Goal: Transaction & Acquisition: Purchase product/service

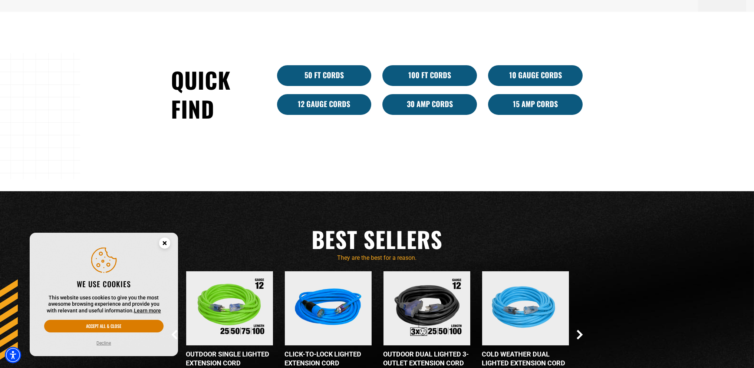
scroll to position [556, 0]
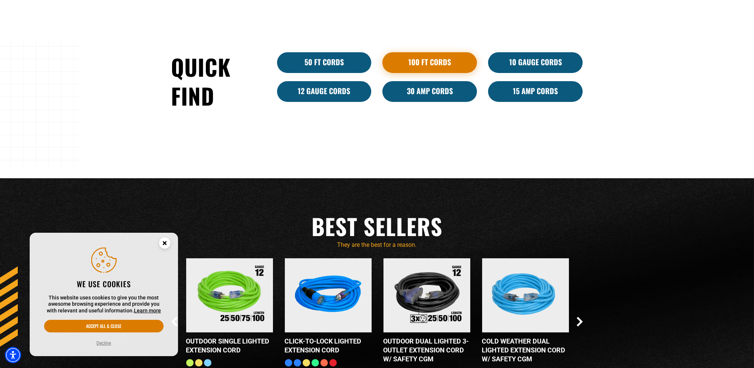
click at [429, 62] on link "100 Ft Cords" at bounding box center [429, 62] width 95 height 21
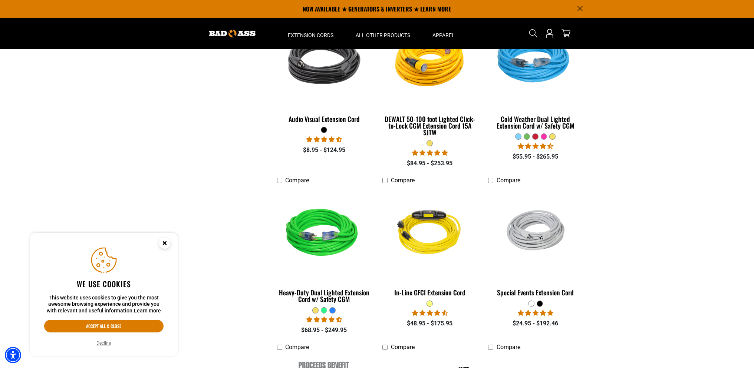
scroll to position [371, 0]
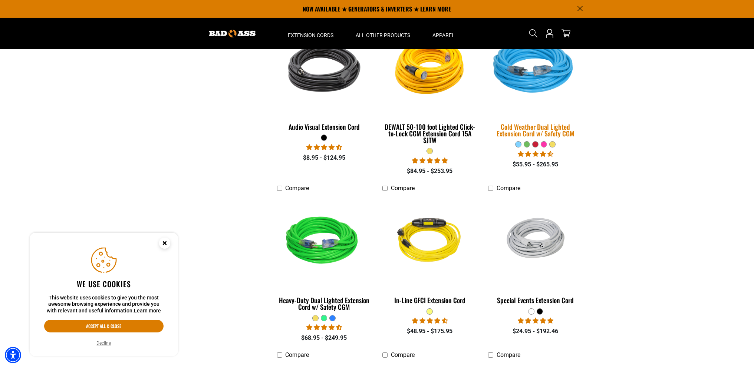
click at [541, 79] on img at bounding box center [536, 68] width 104 height 95
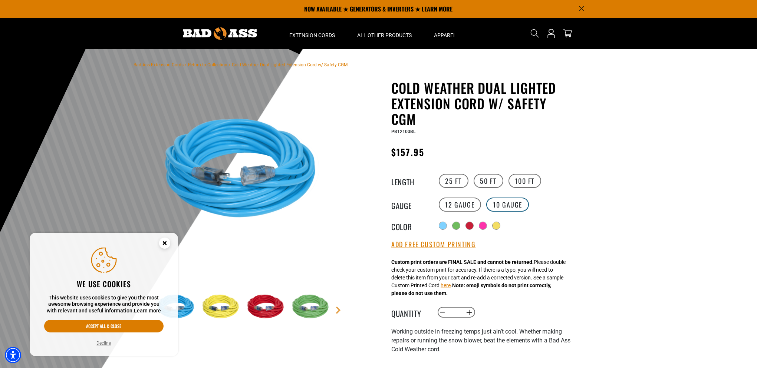
click at [508, 206] on label "10 Gauge" at bounding box center [507, 205] width 43 height 14
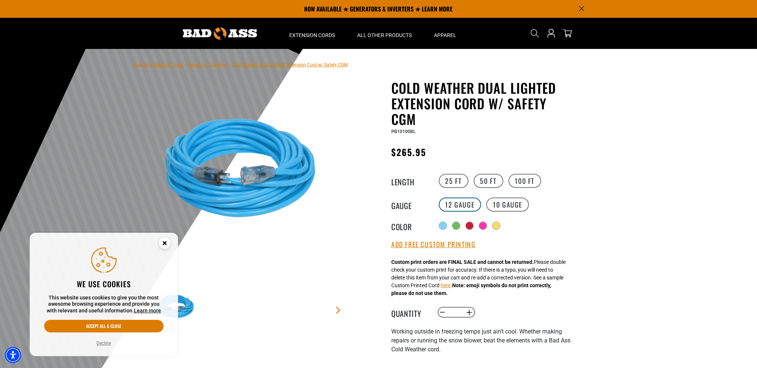
click at [450, 204] on label "12 Gauge" at bounding box center [460, 205] width 43 height 14
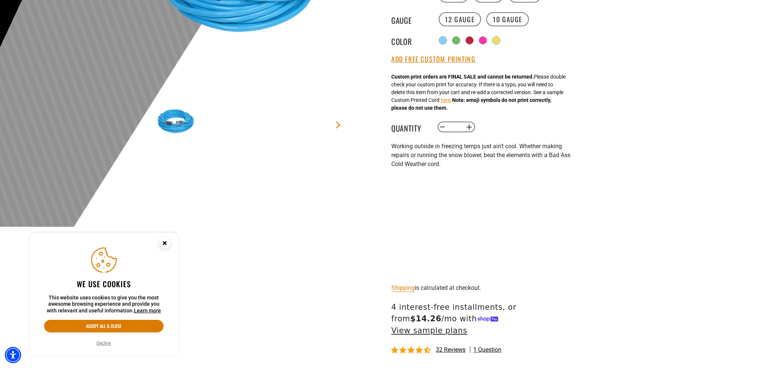
scroll to position [260, 0]
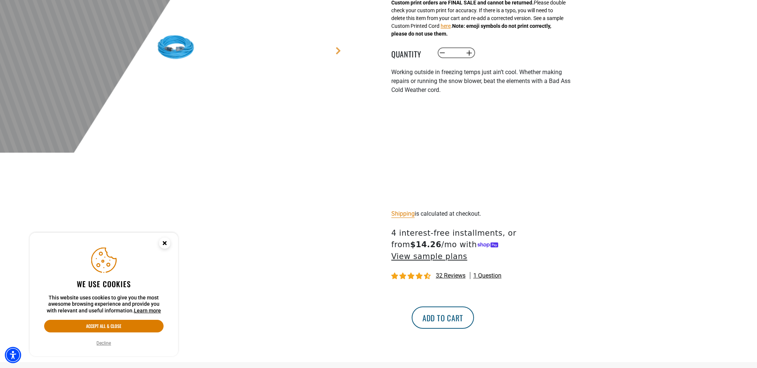
click at [474, 307] on button "Add to cart" at bounding box center [443, 318] width 62 height 22
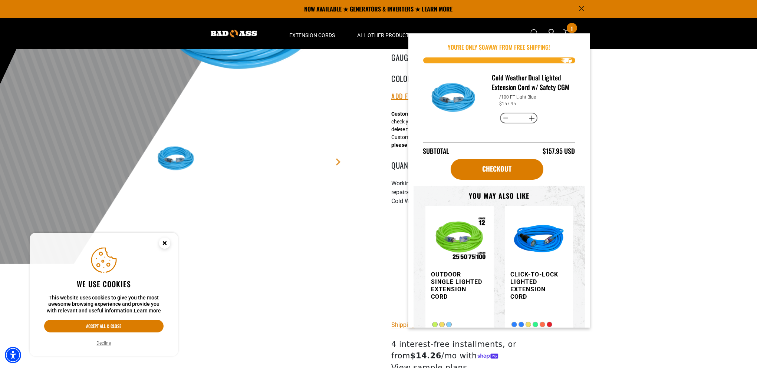
scroll to position [37, 0]
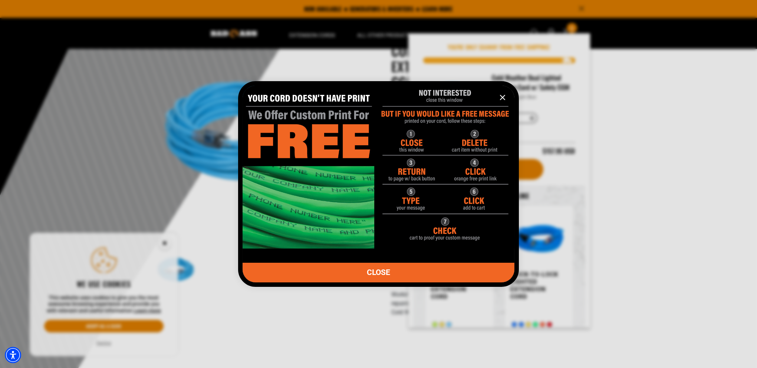
click at [485, 115] on img "information" at bounding box center [379, 164] width 272 height 170
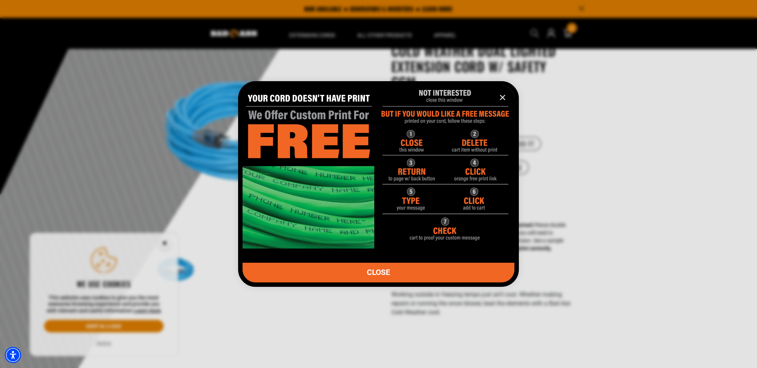
click at [309, 142] on img "information" at bounding box center [379, 164] width 272 height 170
click at [332, 248] on img "information" at bounding box center [379, 164] width 272 height 170
click at [437, 222] on img "information" at bounding box center [379, 164] width 272 height 170
click at [457, 220] on img "information" at bounding box center [379, 164] width 272 height 170
click at [481, 193] on img "information" at bounding box center [379, 164] width 272 height 170
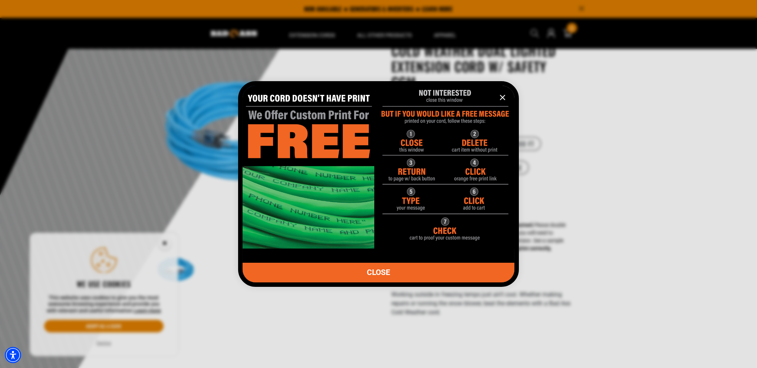
click at [426, 115] on img "information" at bounding box center [379, 164] width 272 height 170
click at [502, 98] on icon "information" at bounding box center [502, 97] width 9 height 9
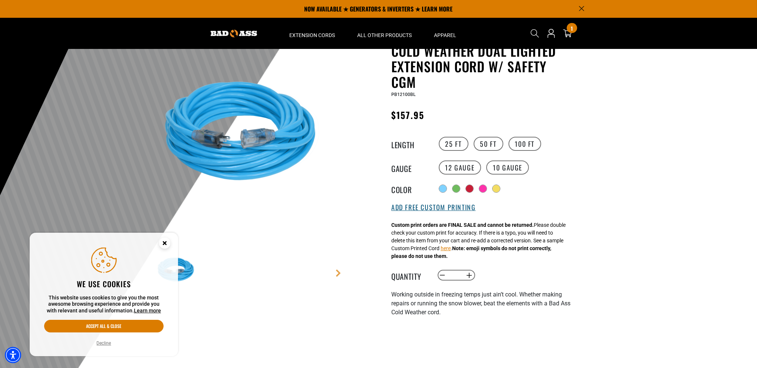
click at [457, 210] on button "Add Free Custom Printing" at bounding box center [433, 208] width 84 height 8
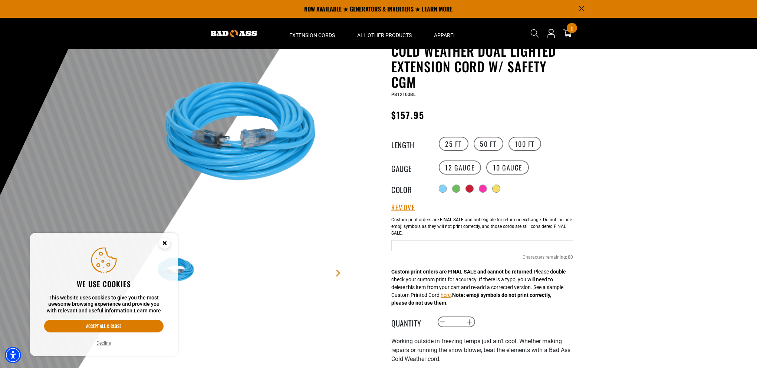
click at [478, 243] on input "Text field" at bounding box center [482, 245] width 182 height 11
type input "*******"
click at [587, 263] on div at bounding box center [378, 194] width 757 height 364
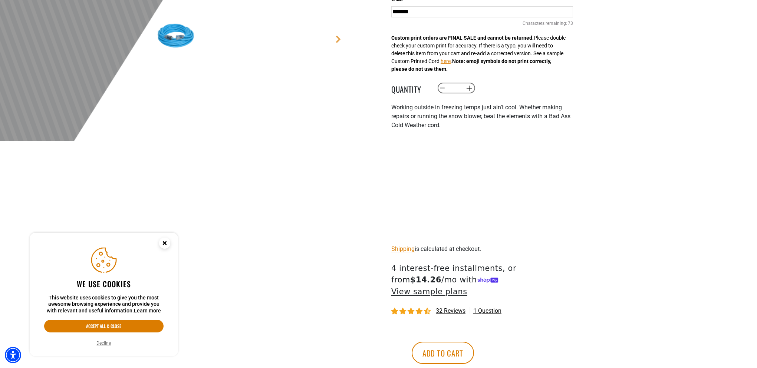
scroll to position [297, 0]
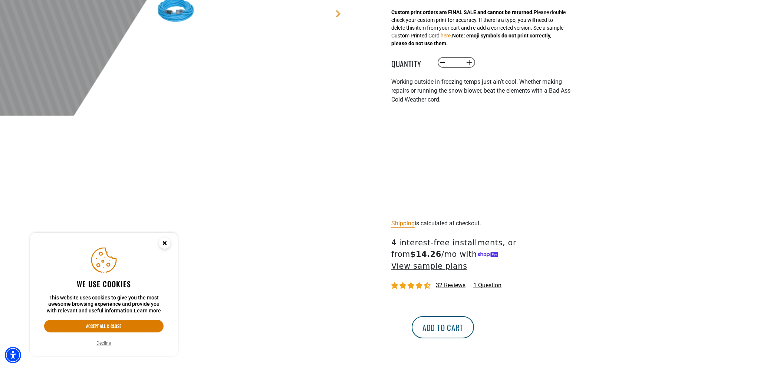
click at [474, 316] on button "Add to cart" at bounding box center [443, 327] width 62 height 22
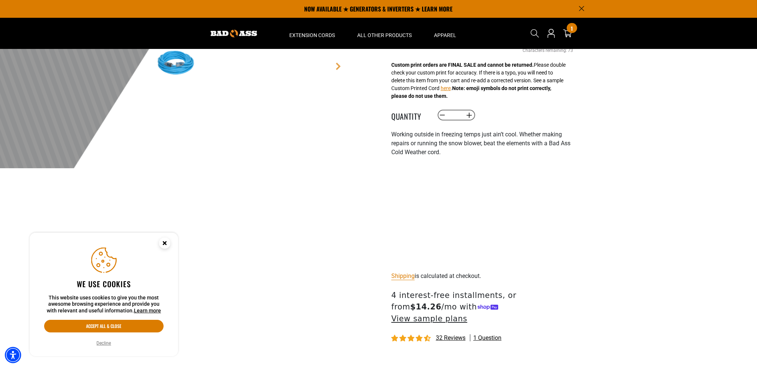
scroll to position [148, 0]
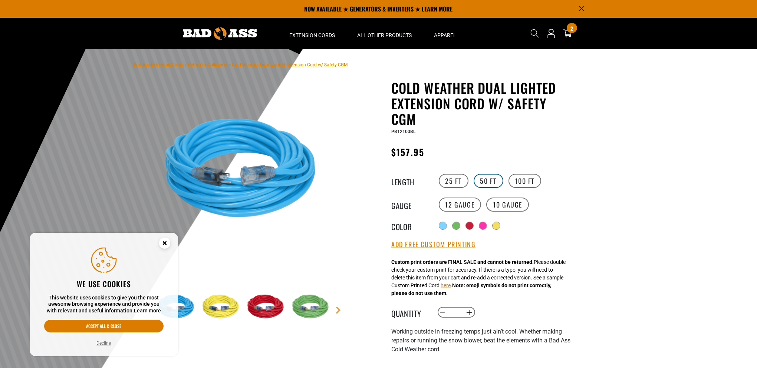
click at [485, 178] on label "50 FT" at bounding box center [489, 181] width 30 height 14
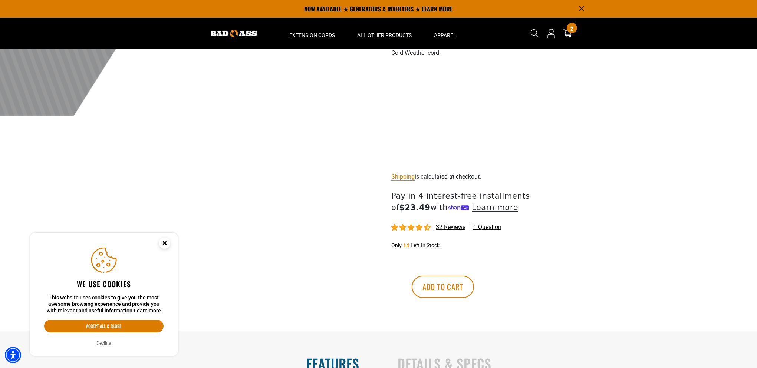
scroll to position [148, 0]
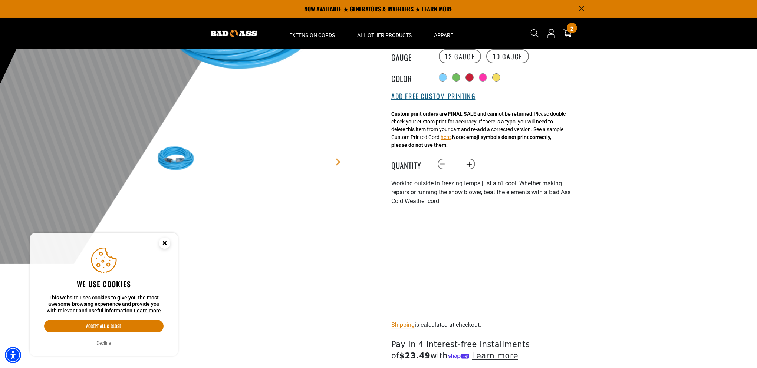
click at [454, 98] on button "Add Free Custom Printing" at bounding box center [433, 96] width 84 height 8
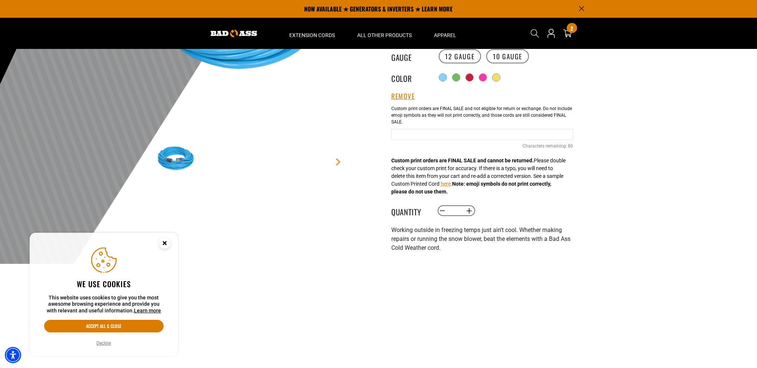
click at [457, 133] on input "Text field" at bounding box center [482, 134] width 182 height 11
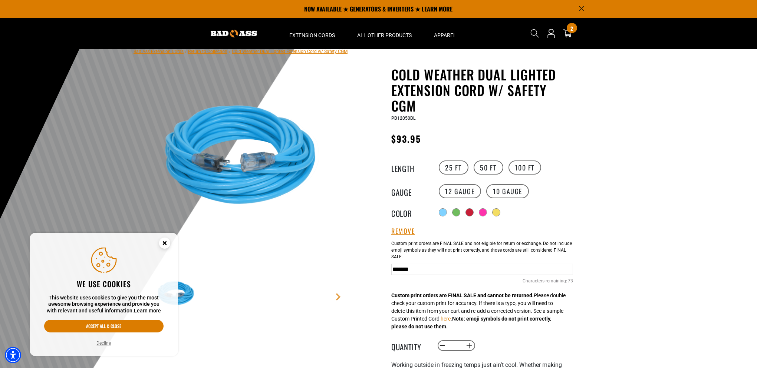
scroll to position [0, 0]
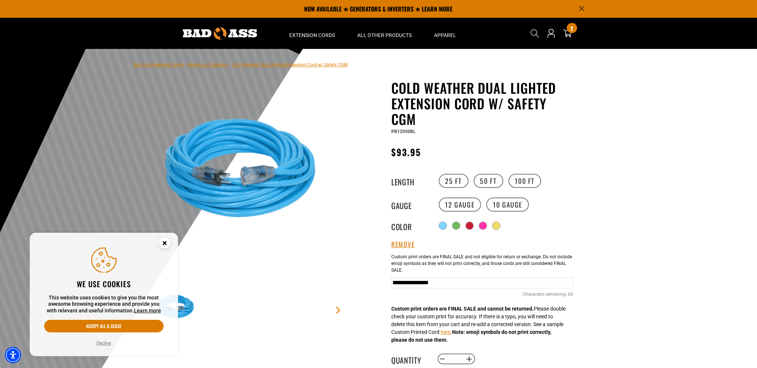
type input "**********"
paste input "**********"
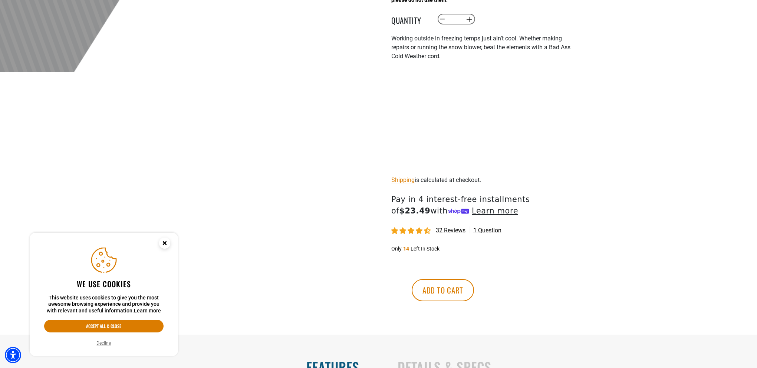
scroll to position [371, 0]
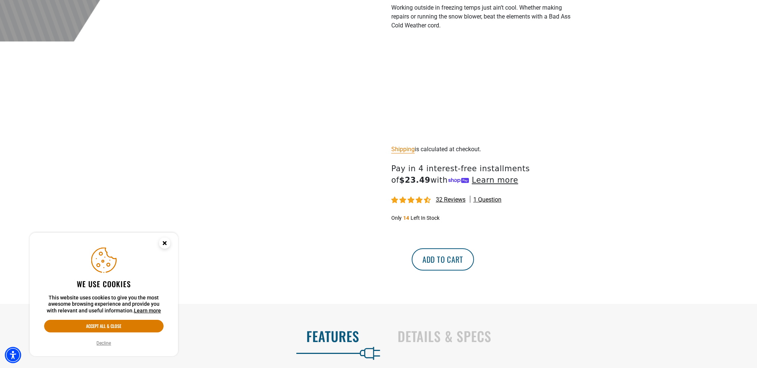
type input "**********"
click at [474, 262] on button "Add to cart" at bounding box center [443, 260] width 62 height 22
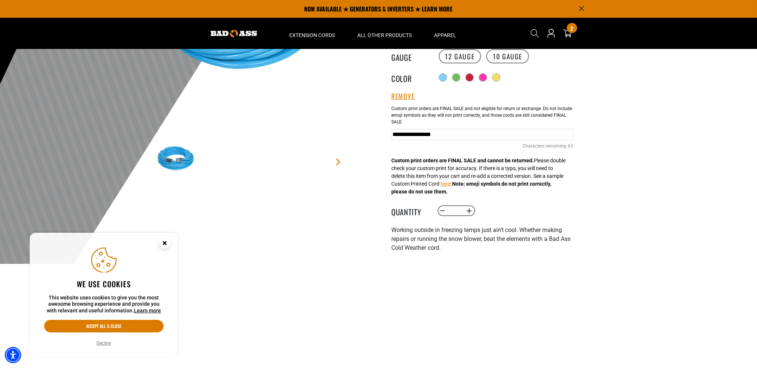
scroll to position [0, 0]
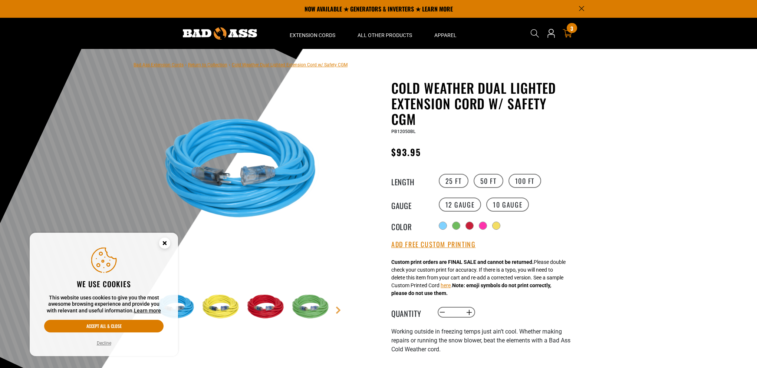
click at [569, 31] on div "3 3 items" at bounding box center [572, 28] width 10 height 10
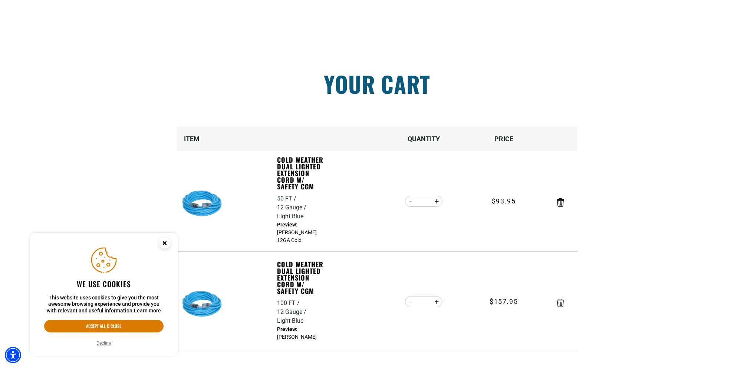
scroll to position [74, 0]
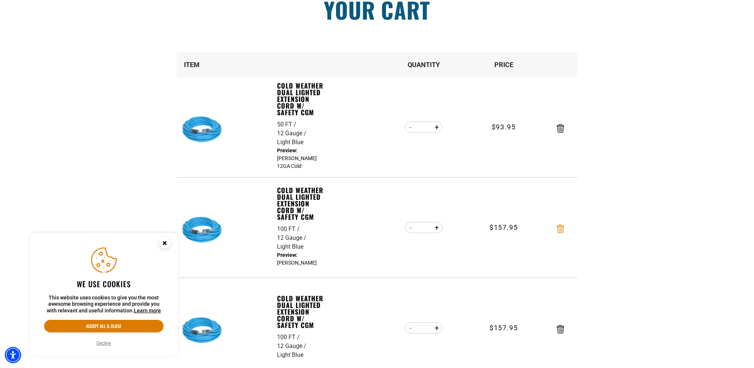
click at [558, 230] on icon "Remove Cold Weather Dual Lighted Extension Cord w/ Safety CGM - 100 FT / 12 Gau…" at bounding box center [560, 229] width 7 height 9
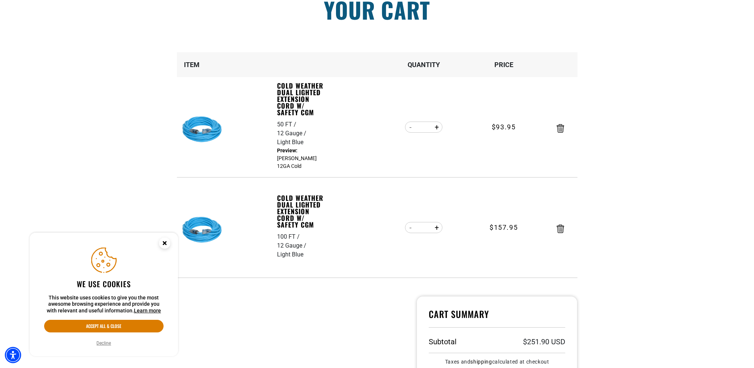
click at [558, 230] on icon "Remove Cold Weather Dual Lighted Extension Cord w/ Safety CGM - 100 FT / 12 Gau…" at bounding box center [560, 229] width 7 height 9
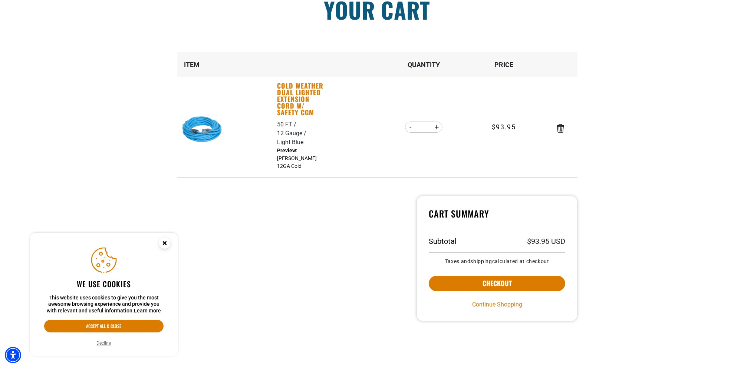
click at [304, 102] on link "Cold Weather Dual Lighted Extension Cord w/ Safety CGM" at bounding box center [302, 98] width 51 height 33
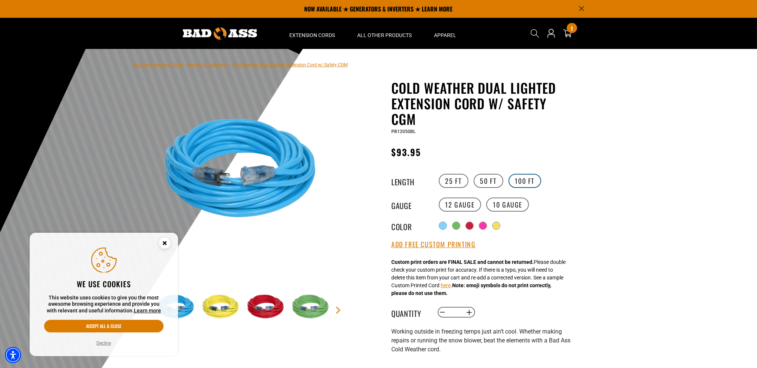
click at [527, 178] on label "100 FT" at bounding box center [525, 181] width 33 height 14
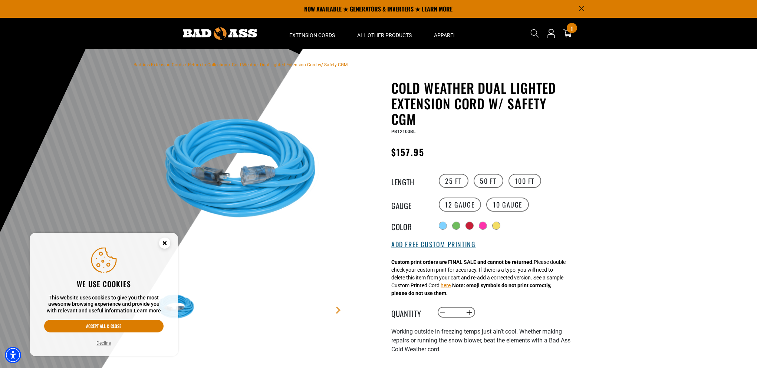
click at [456, 247] on button "Add Free Custom Printing" at bounding box center [433, 245] width 84 height 8
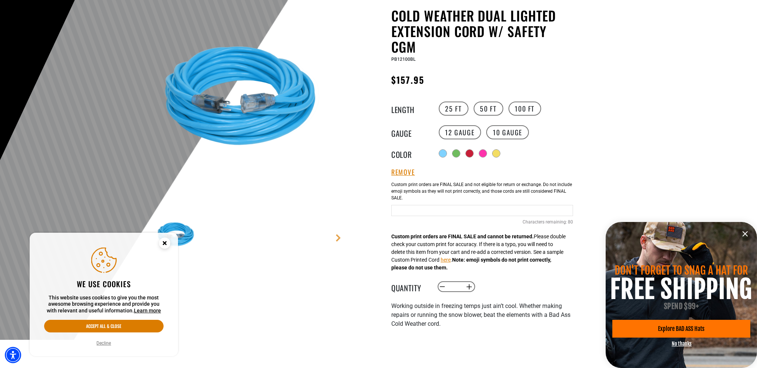
scroll to position [74, 0]
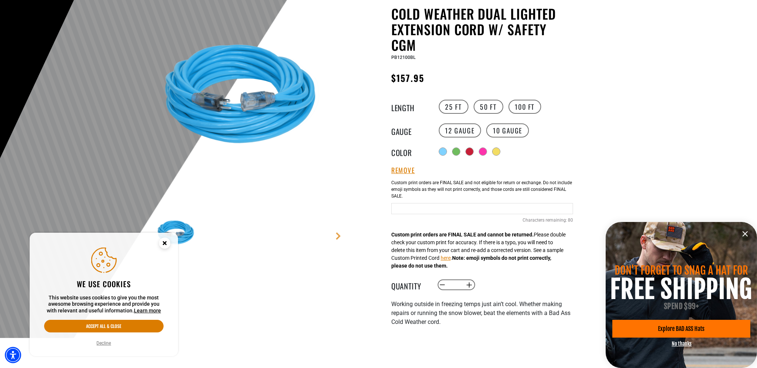
click at [470, 213] on input "Text field" at bounding box center [482, 208] width 182 height 11
paste input "**********"
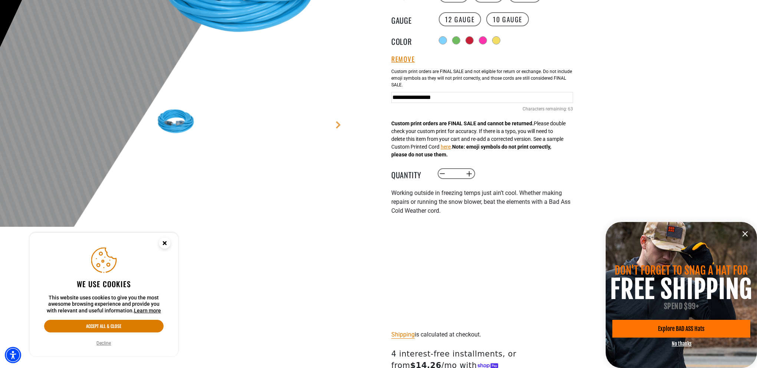
scroll to position [334, 0]
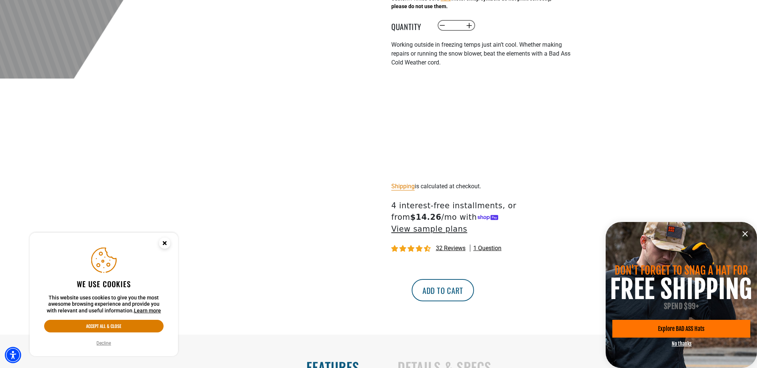
type input "**********"
click at [474, 280] on button "Add to cart" at bounding box center [443, 290] width 62 height 22
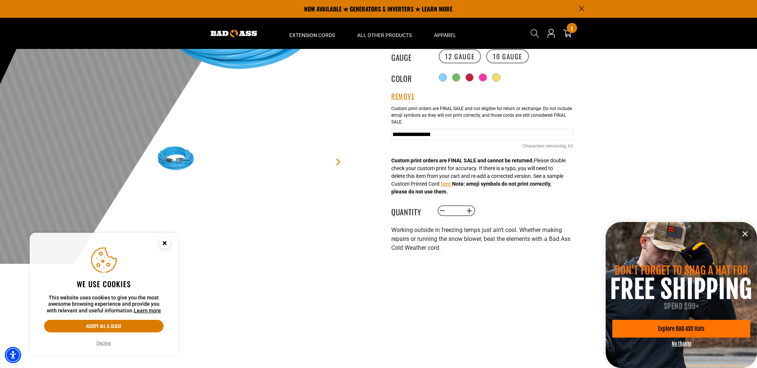
scroll to position [37, 0]
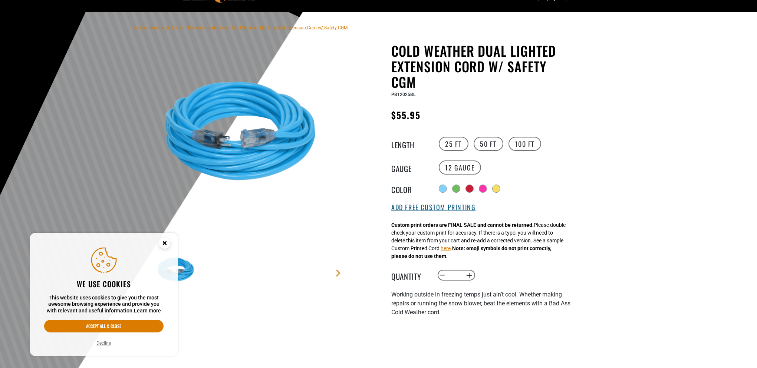
click at [437, 204] on button "Add Free Custom Printing" at bounding box center [433, 208] width 84 height 8
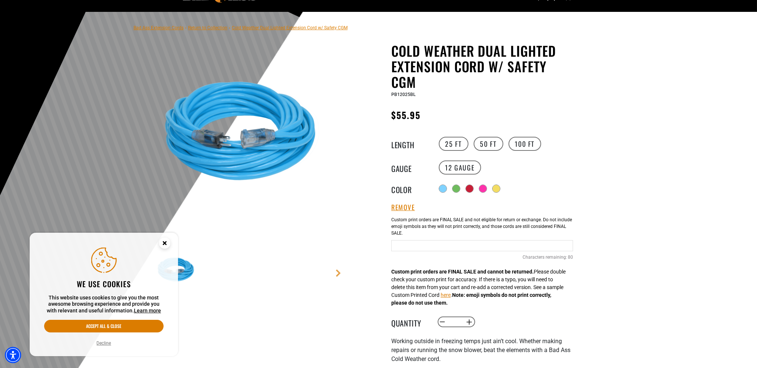
click at [450, 243] on input "Text field" at bounding box center [482, 245] width 182 height 11
paste input "**********"
type input "**********"
click at [500, 188] on div at bounding box center [496, 189] width 7 height 7
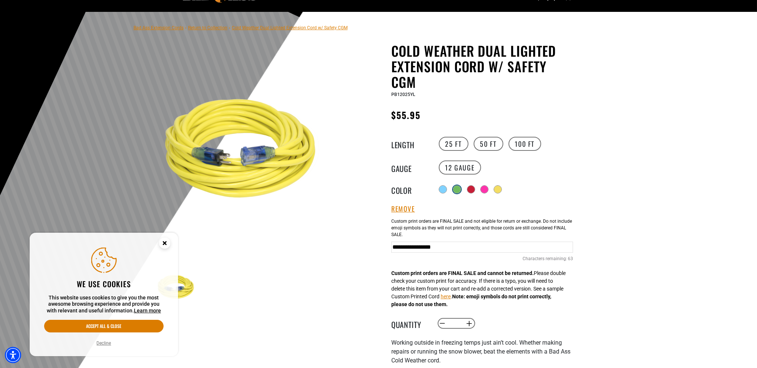
click at [453, 186] on div at bounding box center [456, 189] width 7 height 7
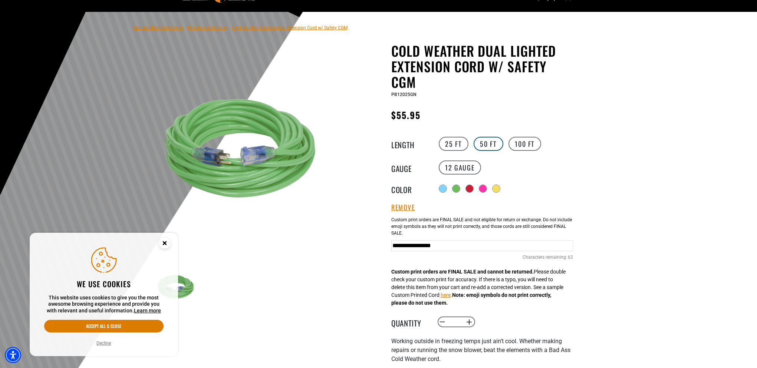
click at [490, 147] on label "50 FT" at bounding box center [489, 144] width 30 height 14
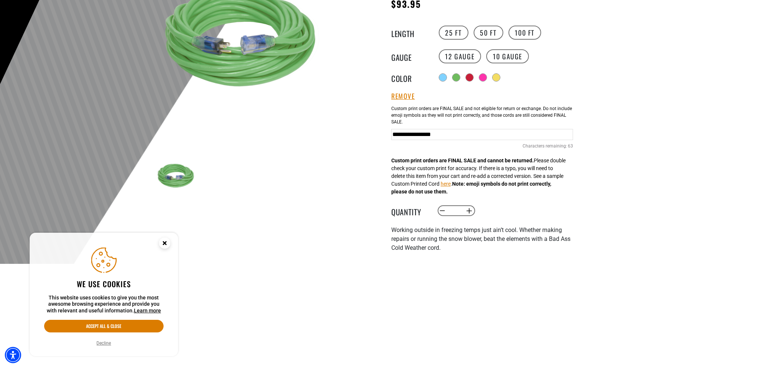
scroll to position [297, 0]
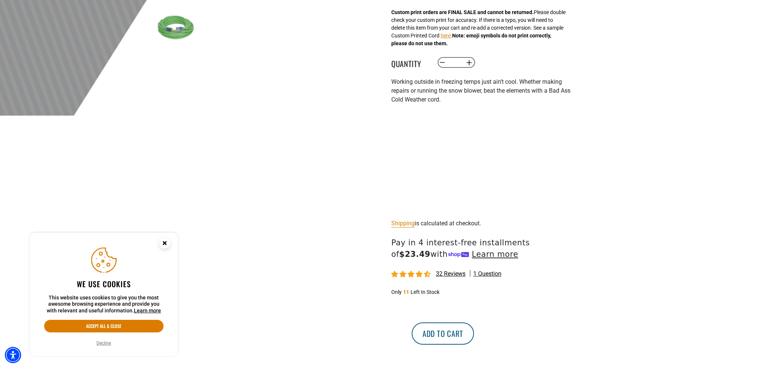
click at [474, 334] on button "Add to cart" at bounding box center [443, 334] width 62 height 22
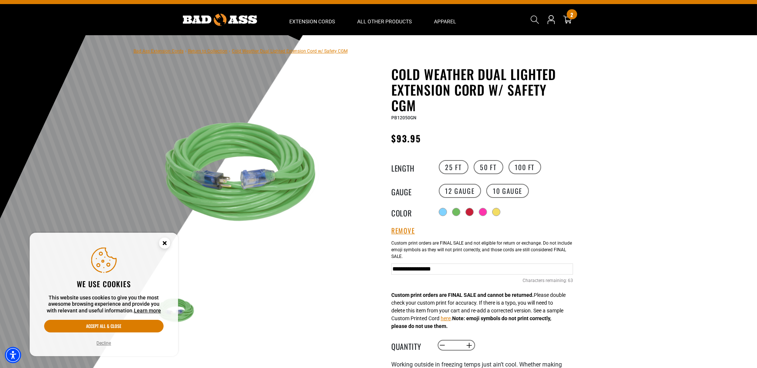
scroll to position [0, 0]
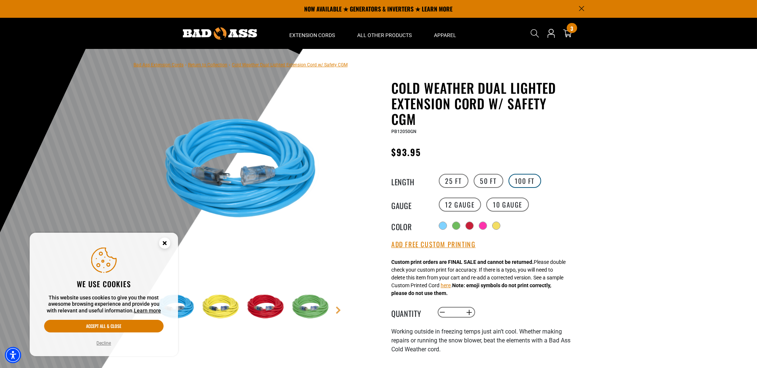
click at [524, 182] on label "100 FT" at bounding box center [525, 181] width 33 height 14
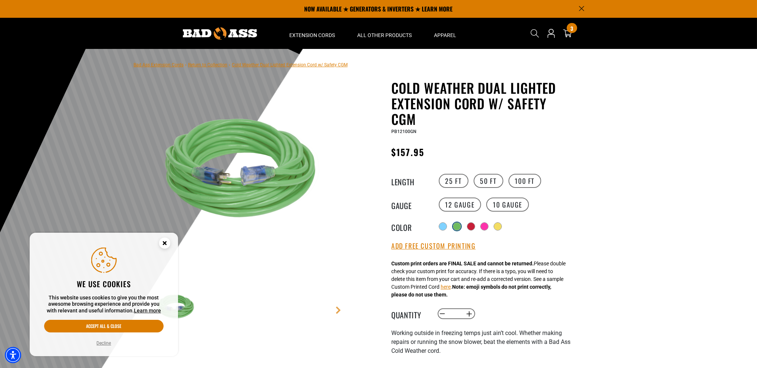
click at [455, 229] on div at bounding box center [456, 226] width 7 height 7
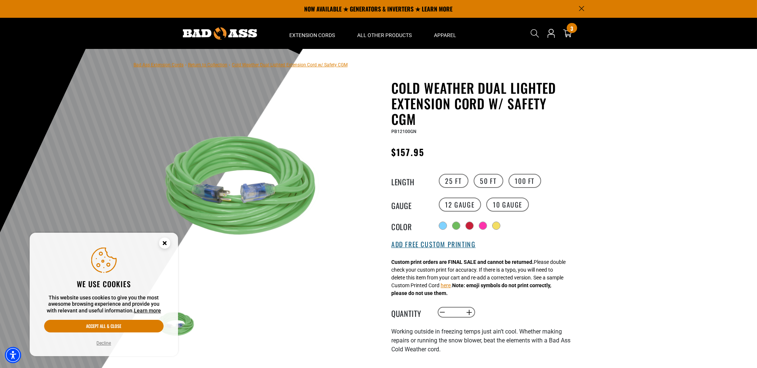
click at [455, 249] on button "Add Free Custom Printing" at bounding box center [433, 245] width 84 height 8
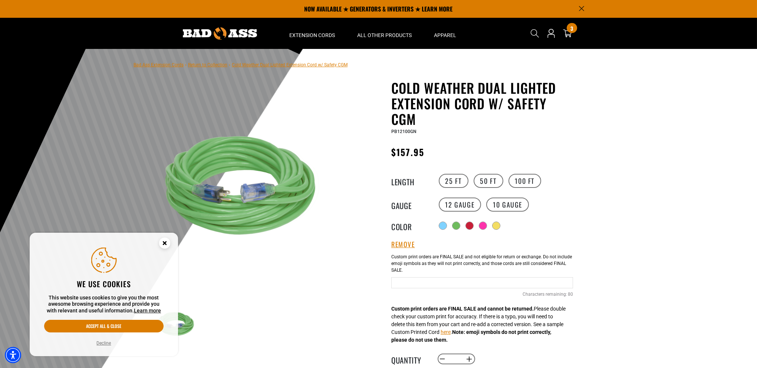
click at [478, 280] on input "text" at bounding box center [482, 282] width 182 height 11
paste input "**********"
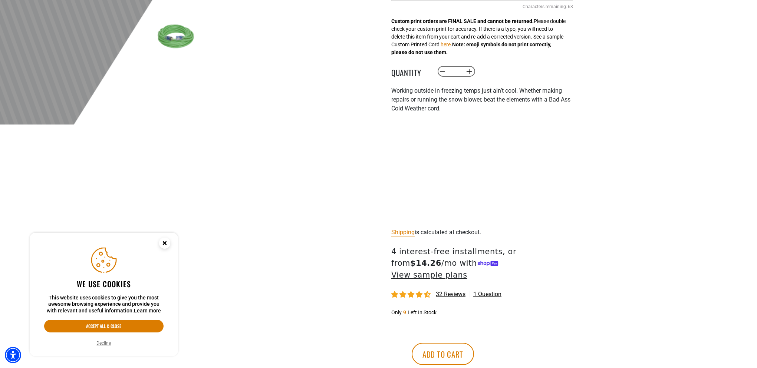
scroll to position [297, 0]
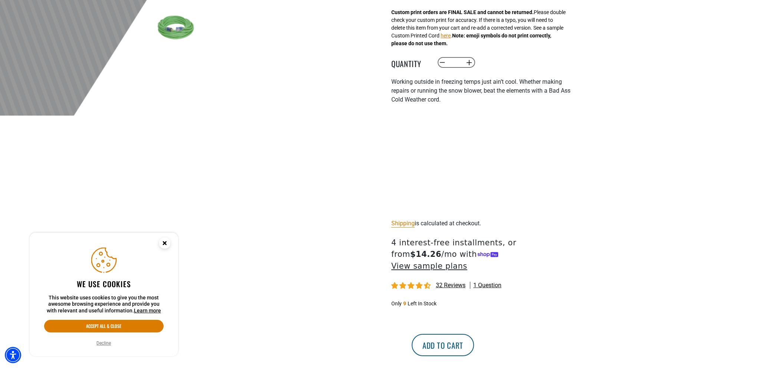
type input "**********"
click at [474, 334] on button "Add to cart" at bounding box center [443, 345] width 62 height 22
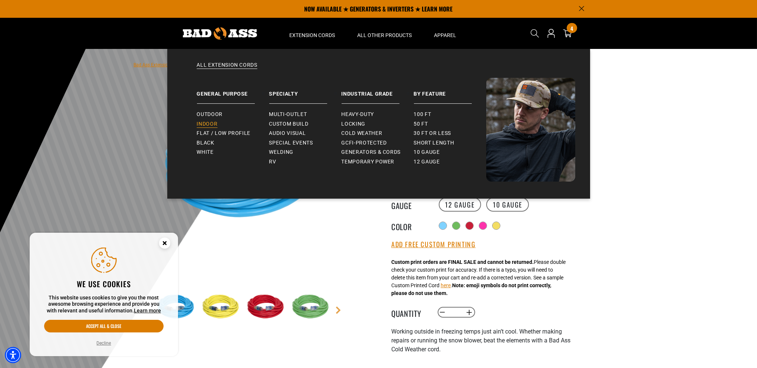
click at [208, 128] on link "Indoor" at bounding box center [233, 124] width 72 height 10
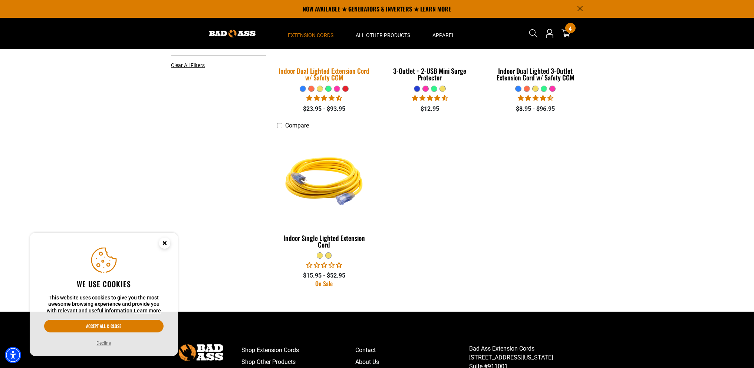
scroll to position [185, 0]
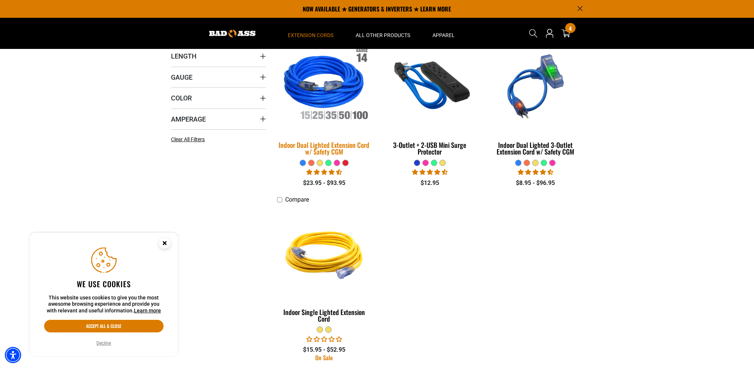
click at [341, 146] on div "Indoor Dual Lighted Extension Cord w/ Safety CGM" at bounding box center [324, 148] width 95 height 13
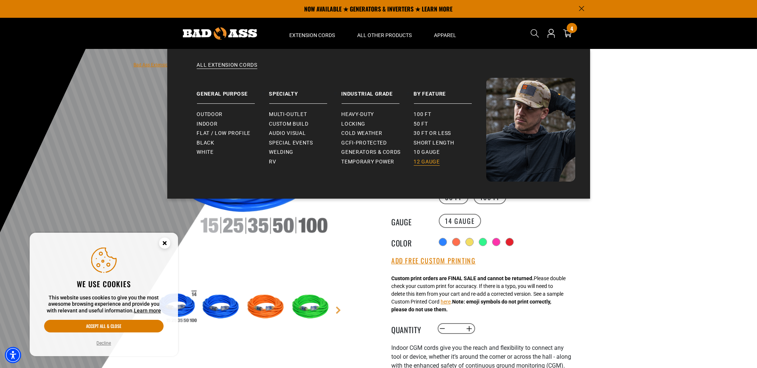
click at [428, 162] on span "12 gauge" at bounding box center [427, 162] width 26 height 7
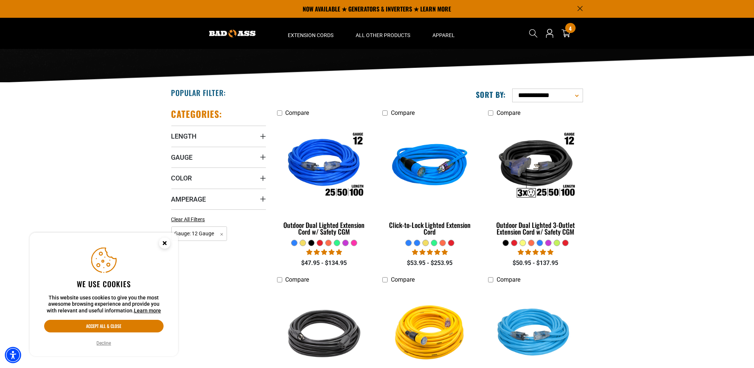
scroll to position [74, 0]
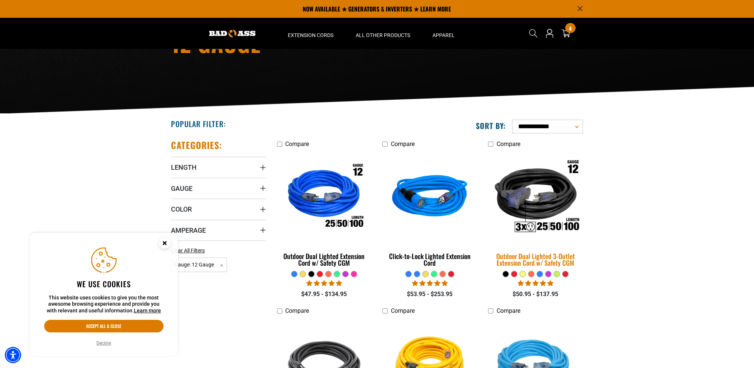
click at [558, 201] on img at bounding box center [536, 197] width 104 height 95
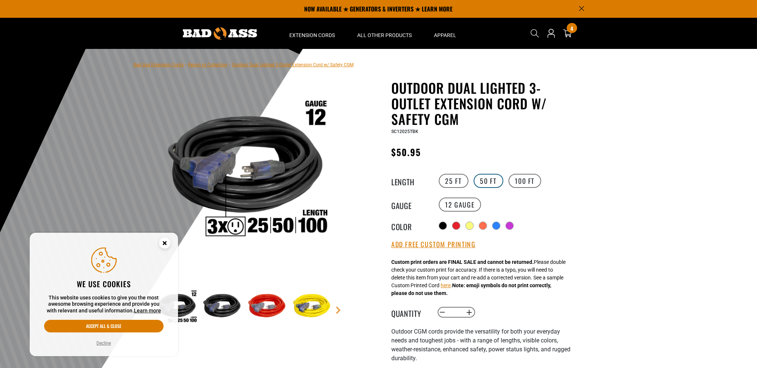
click at [485, 182] on label "50 FT" at bounding box center [489, 181] width 30 height 14
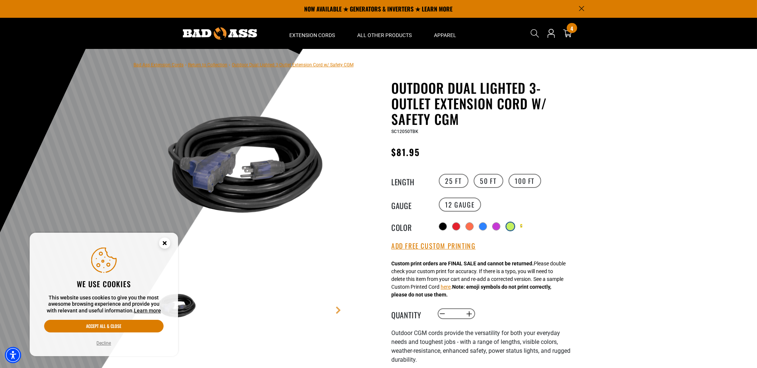
click at [510, 224] on div at bounding box center [510, 226] width 7 height 7
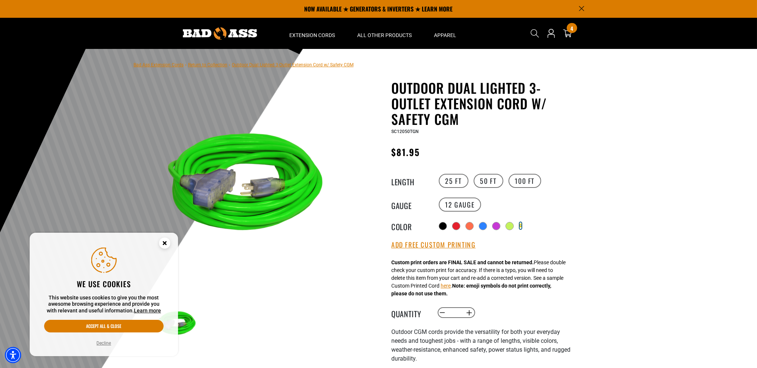
click at [521, 224] on div "Translation missing: en.products.product.variant_sold_out_or_unavailable" at bounding box center [521, 226] width 2 height 7
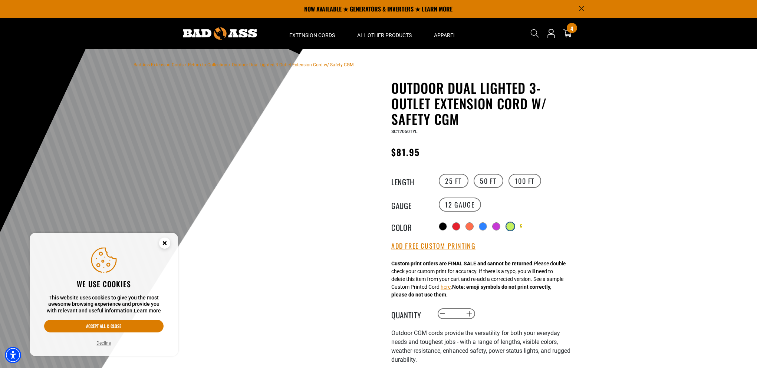
click at [510, 223] on div at bounding box center [510, 226] width 7 height 7
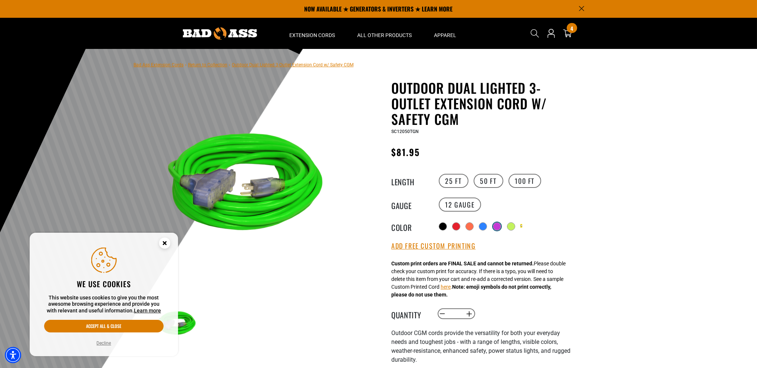
click at [497, 224] on div at bounding box center [496, 226] width 7 height 7
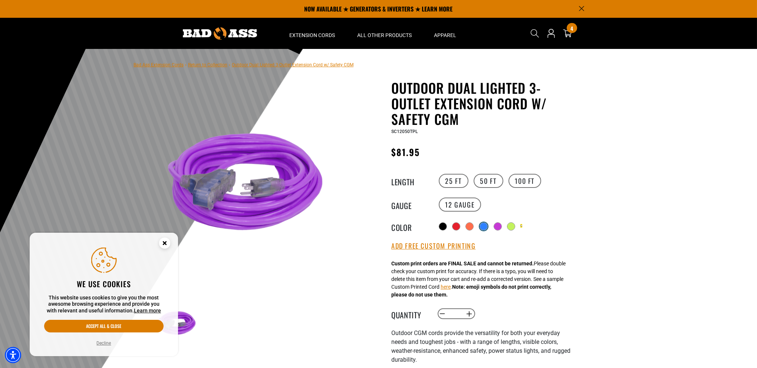
click at [484, 226] on div at bounding box center [483, 226] width 7 height 7
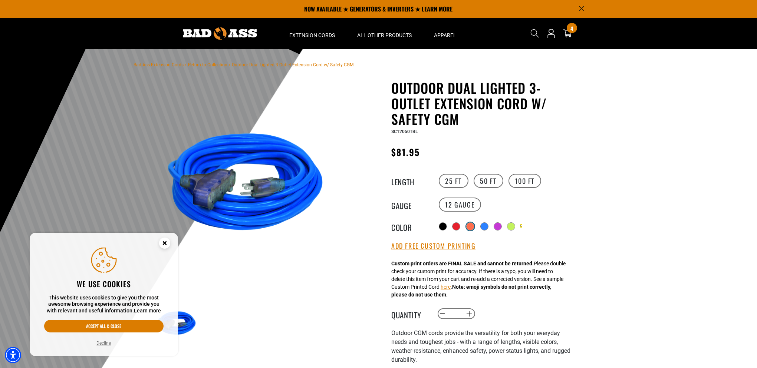
click at [467, 225] on div at bounding box center [470, 226] width 7 height 7
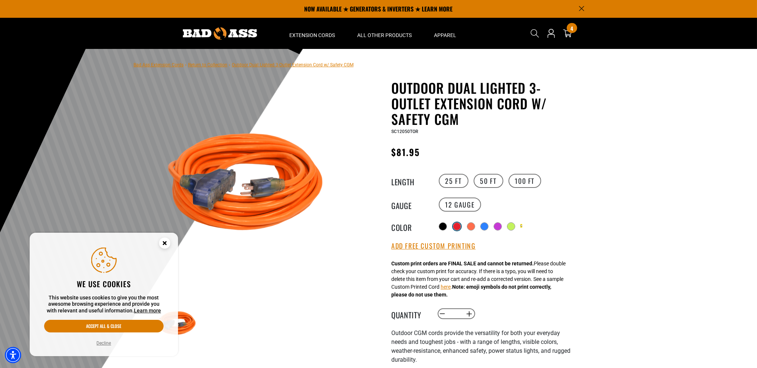
click at [452, 225] on label "Radio button" at bounding box center [457, 227] width 10 height 10
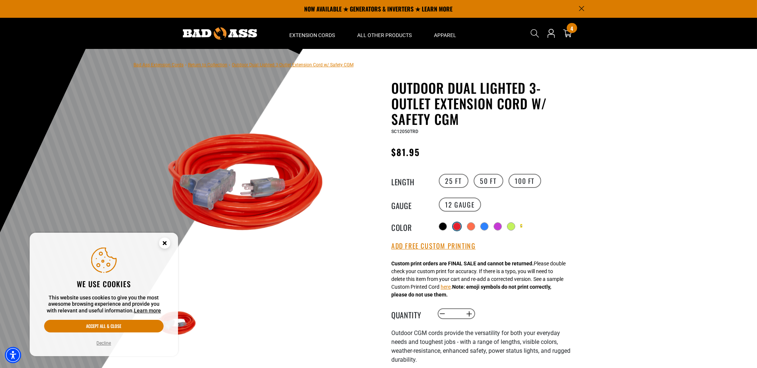
click at [457, 227] on div at bounding box center [456, 226] width 7 height 7
click at [443, 224] on div at bounding box center [443, 226] width 7 height 7
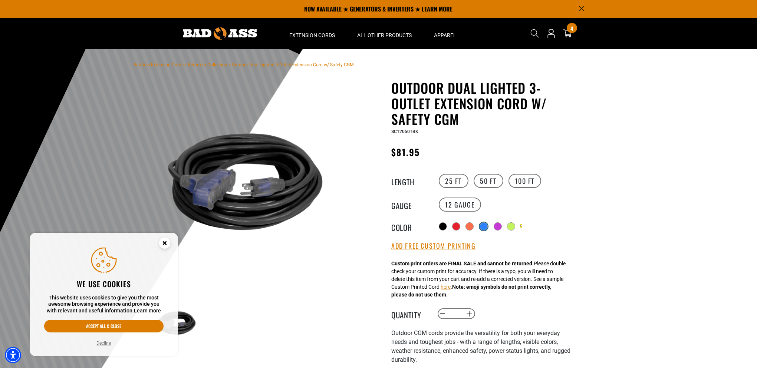
click at [483, 225] on div at bounding box center [483, 226] width 7 height 7
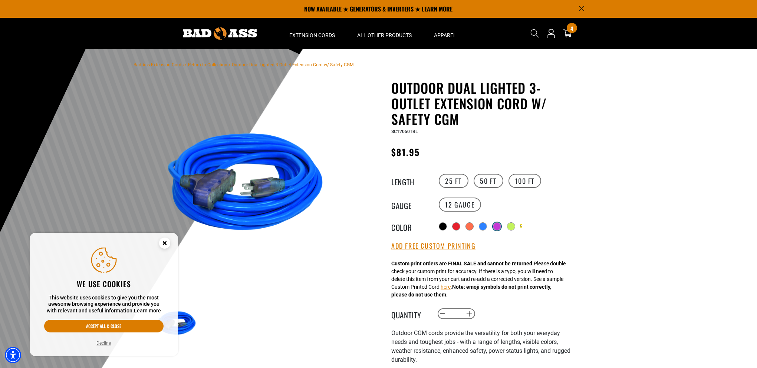
click at [498, 226] on div at bounding box center [496, 226] width 7 height 7
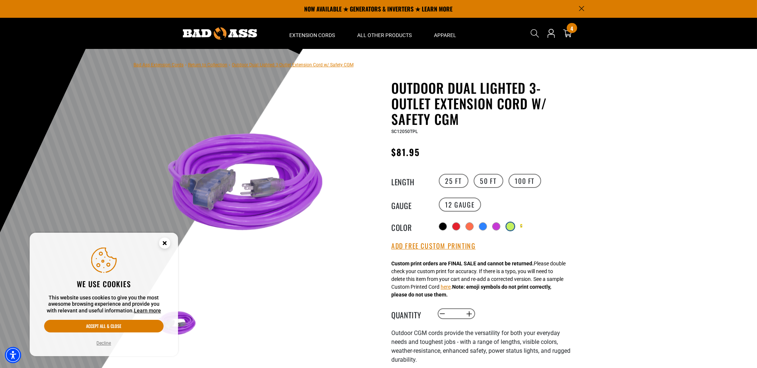
click at [512, 227] on div at bounding box center [510, 226] width 7 height 7
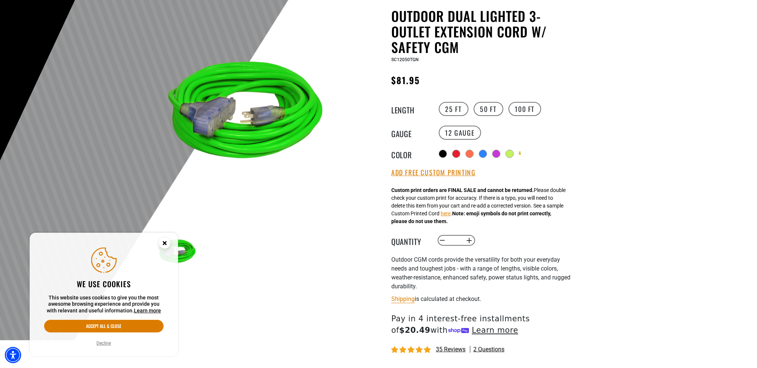
scroll to position [74, 0]
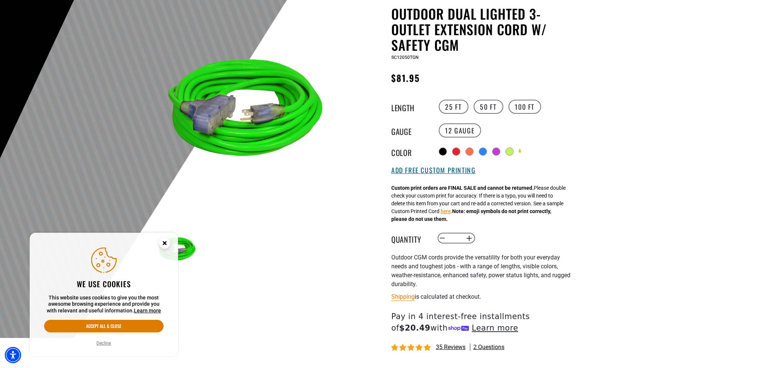
click at [467, 172] on button "Add Free Custom Printing" at bounding box center [433, 171] width 84 height 8
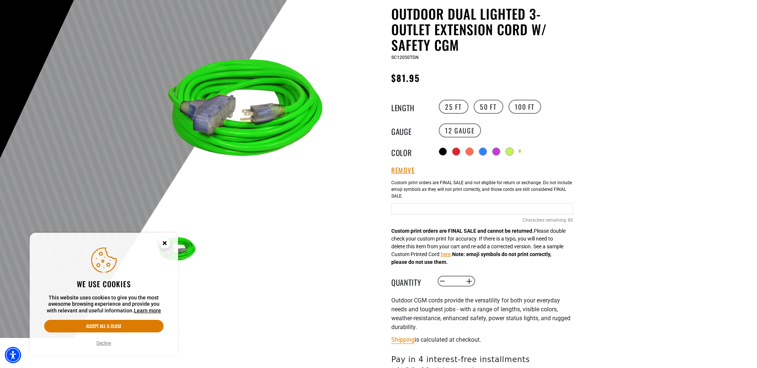
click at [478, 205] on input "text" at bounding box center [482, 208] width 182 height 11
paste input "**********"
click at [482, 207] on input "**********" at bounding box center [482, 208] width 182 height 11
type input "**********"
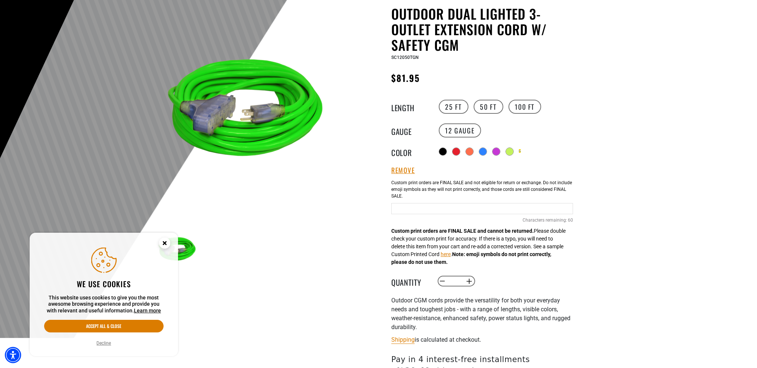
paste input "**********"
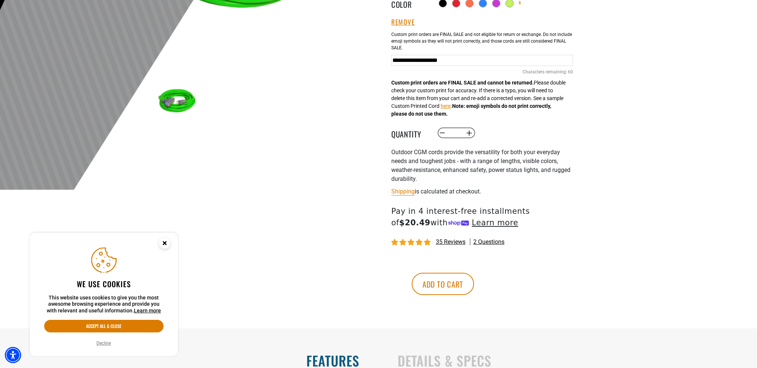
scroll to position [371, 0]
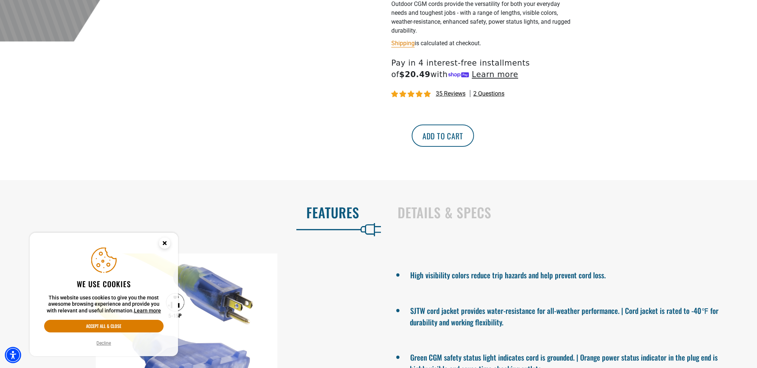
type input "**********"
click at [474, 134] on button "Add to cart" at bounding box center [443, 136] width 62 height 22
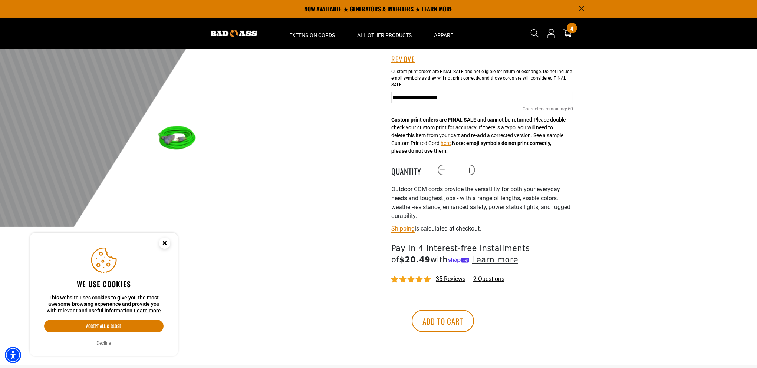
scroll to position [0, 0]
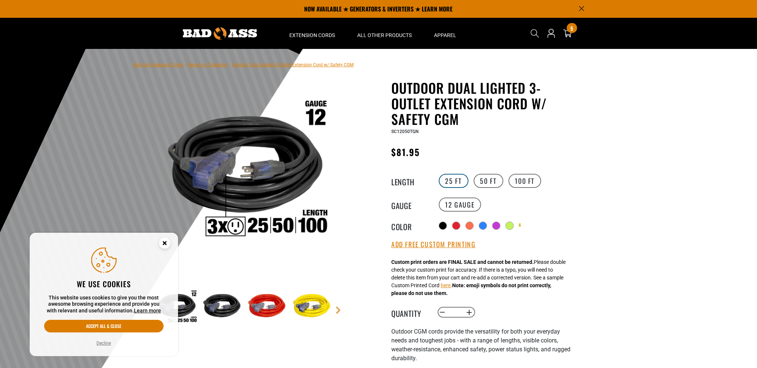
click at [447, 183] on label "25 FT" at bounding box center [454, 181] width 30 height 14
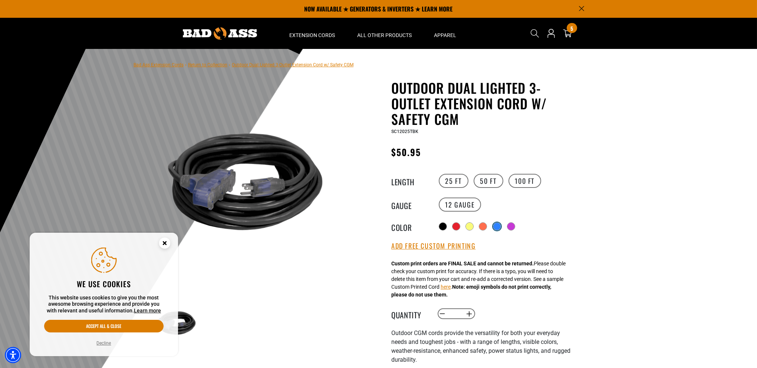
click at [495, 224] on div at bounding box center [496, 226] width 7 height 7
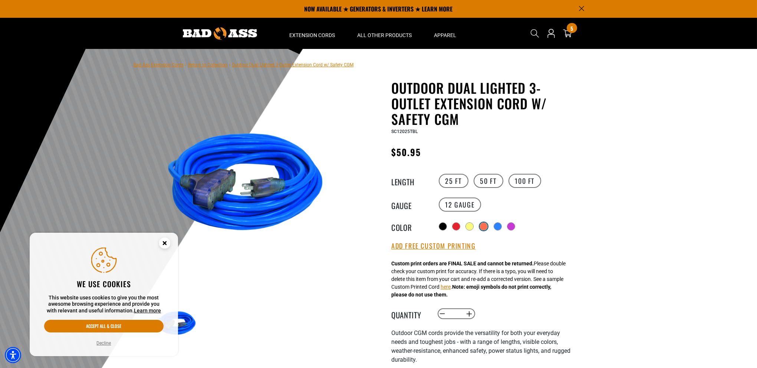
click at [484, 225] on div at bounding box center [483, 226] width 7 height 7
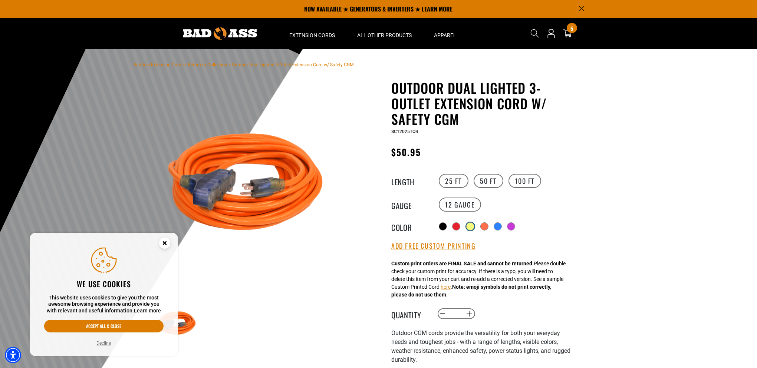
click at [468, 223] on div "Translation missing: en.products.product.variant_sold_out_or_unavailable" at bounding box center [470, 226] width 7 height 7
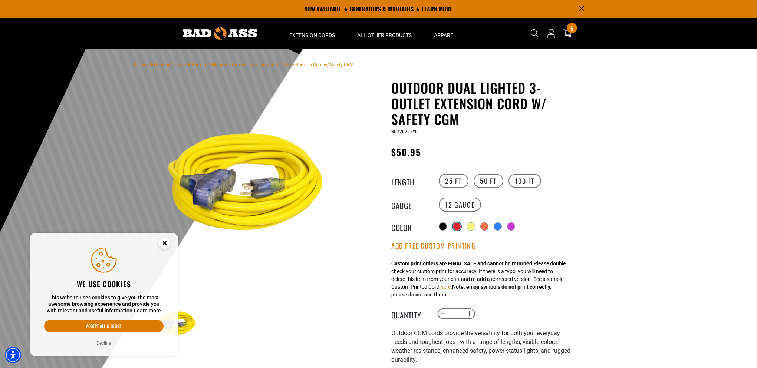
click at [453, 226] on div at bounding box center [456, 226] width 7 height 7
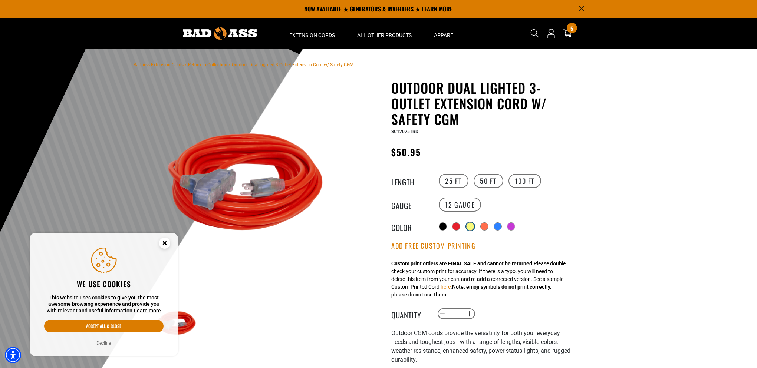
click at [470, 227] on div "Translation missing: en.products.product.variant_sold_out_or_unavailable" at bounding box center [470, 226] width 7 height 7
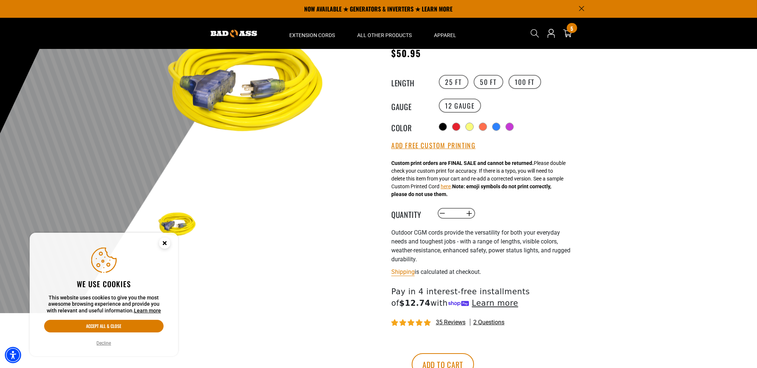
scroll to position [74, 0]
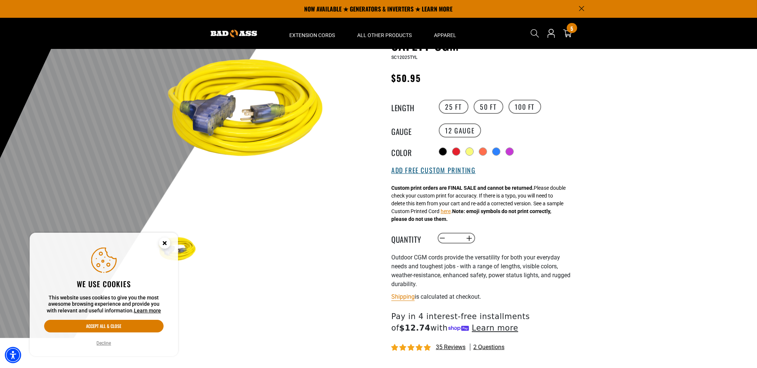
click at [451, 173] on button "Add Free Custom Printing" at bounding box center [433, 171] width 84 height 8
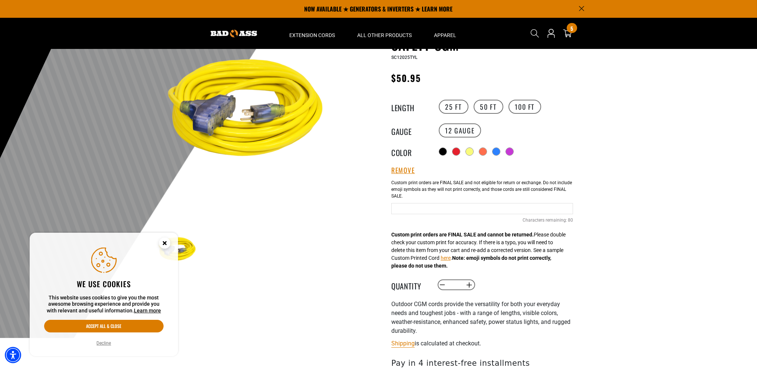
click at [472, 206] on input "text" at bounding box center [482, 208] width 182 height 11
paste input "**********"
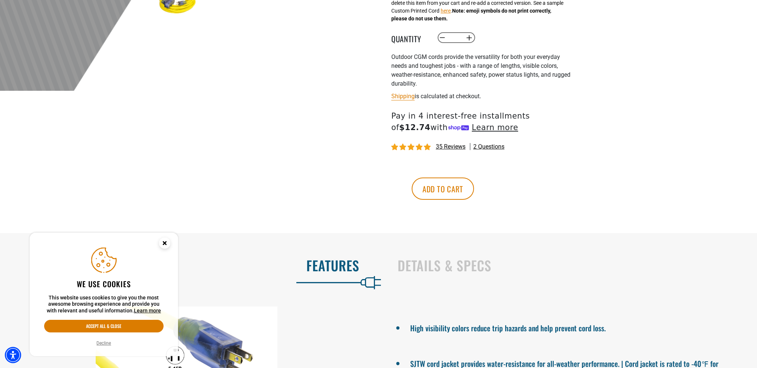
scroll to position [371, 0]
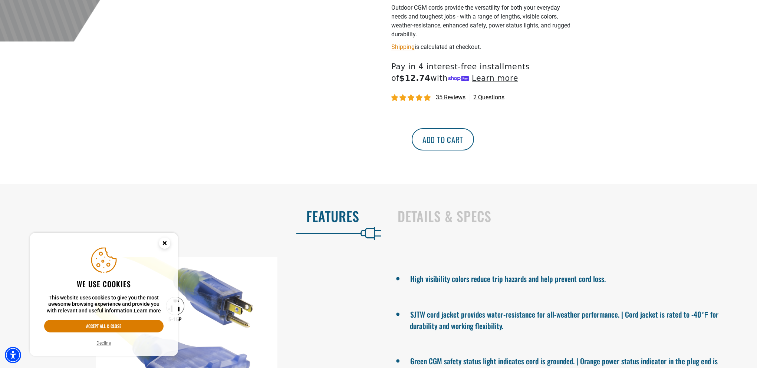
type input "**********"
click at [474, 131] on button "Add to cart" at bounding box center [443, 139] width 62 height 22
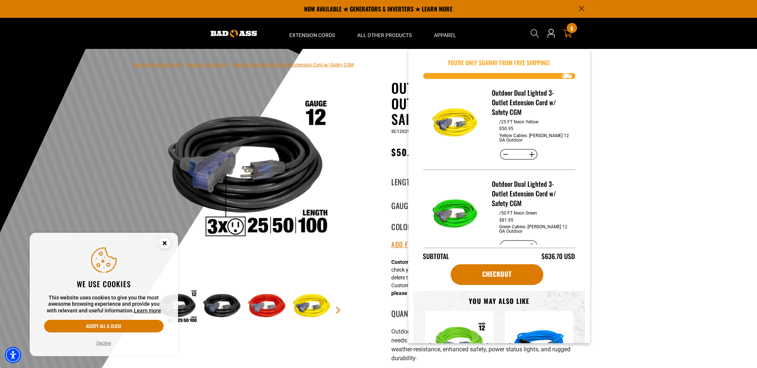
click at [568, 33] on icon at bounding box center [568, 34] width 10 height 10
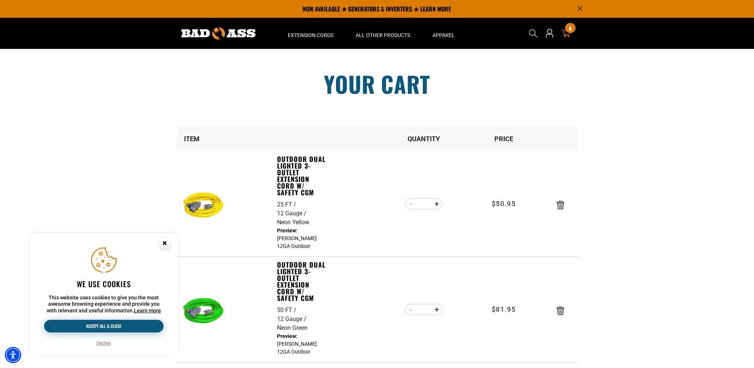
click at [108, 324] on button "Accept all & close" at bounding box center [103, 326] width 119 height 13
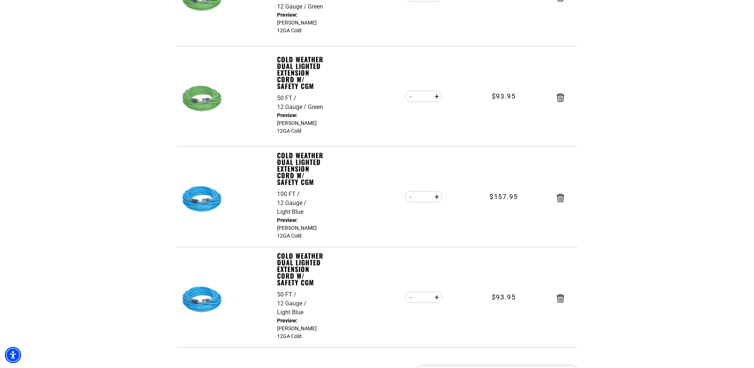
scroll to position [594, 0]
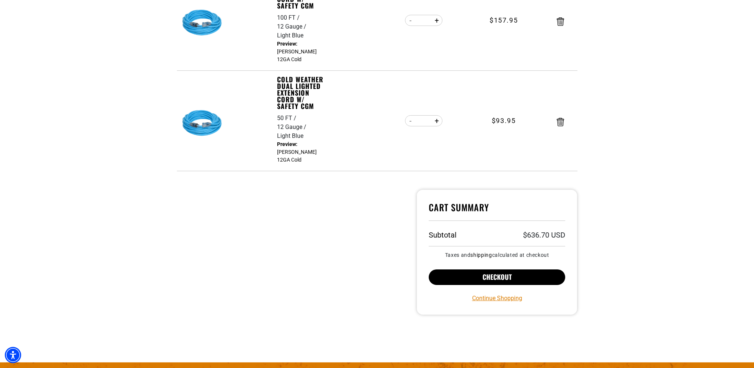
click at [488, 270] on button "Checkout" at bounding box center [497, 278] width 137 height 16
